Goal: Task Accomplishment & Management: Manage account settings

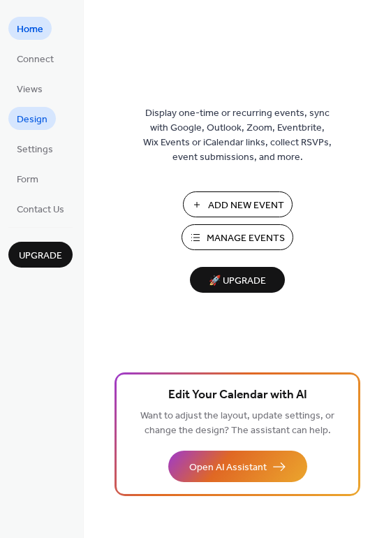
click at [36, 124] on span "Design" at bounding box center [32, 119] width 31 height 15
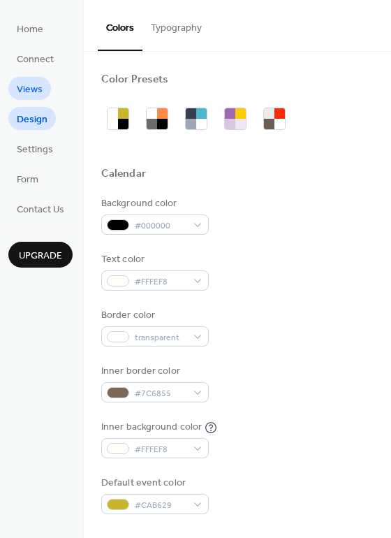
click at [36, 78] on link "Views" at bounding box center [29, 88] width 43 height 23
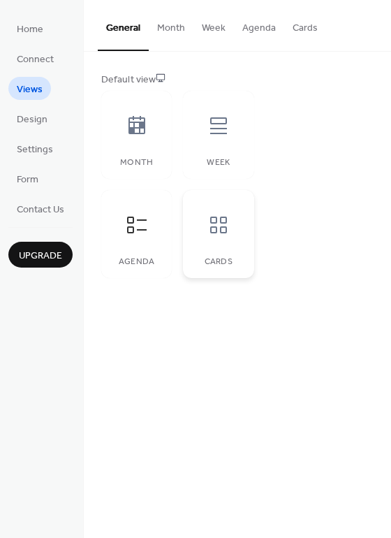
click at [217, 222] on icon at bounding box center [218, 225] width 22 height 22
click at [139, 134] on icon at bounding box center [137, 125] width 17 height 18
click at [209, 138] on div at bounding box center [219, 126] width 42 height 42
click at [144, 135] on icon at bounding box center [137, 126] width 22 height 22
click at [124, 221] on div at bounding box center [137, 225] width 42 height 42
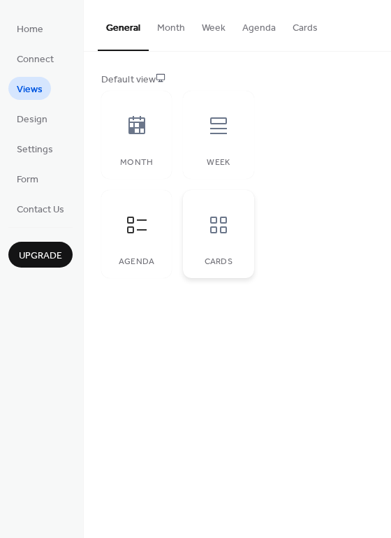
click at [206, 224] on div at bounding box center [219, 225] width 42 height 42
